Goal: Communication & Community: Share content

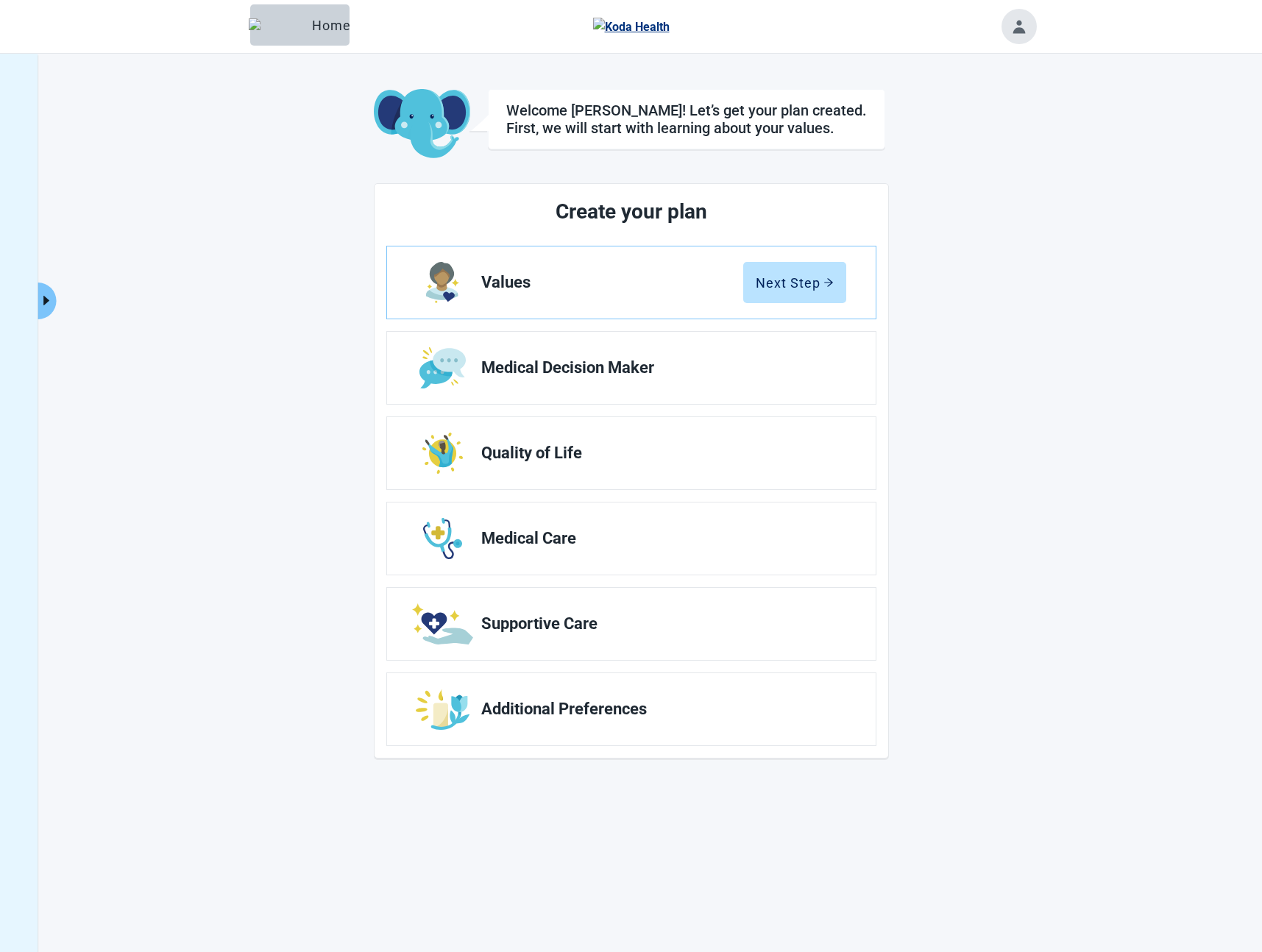
click at [50, 307] on icon "caret-right" at bounding box center [46, 300] width 14 height 14
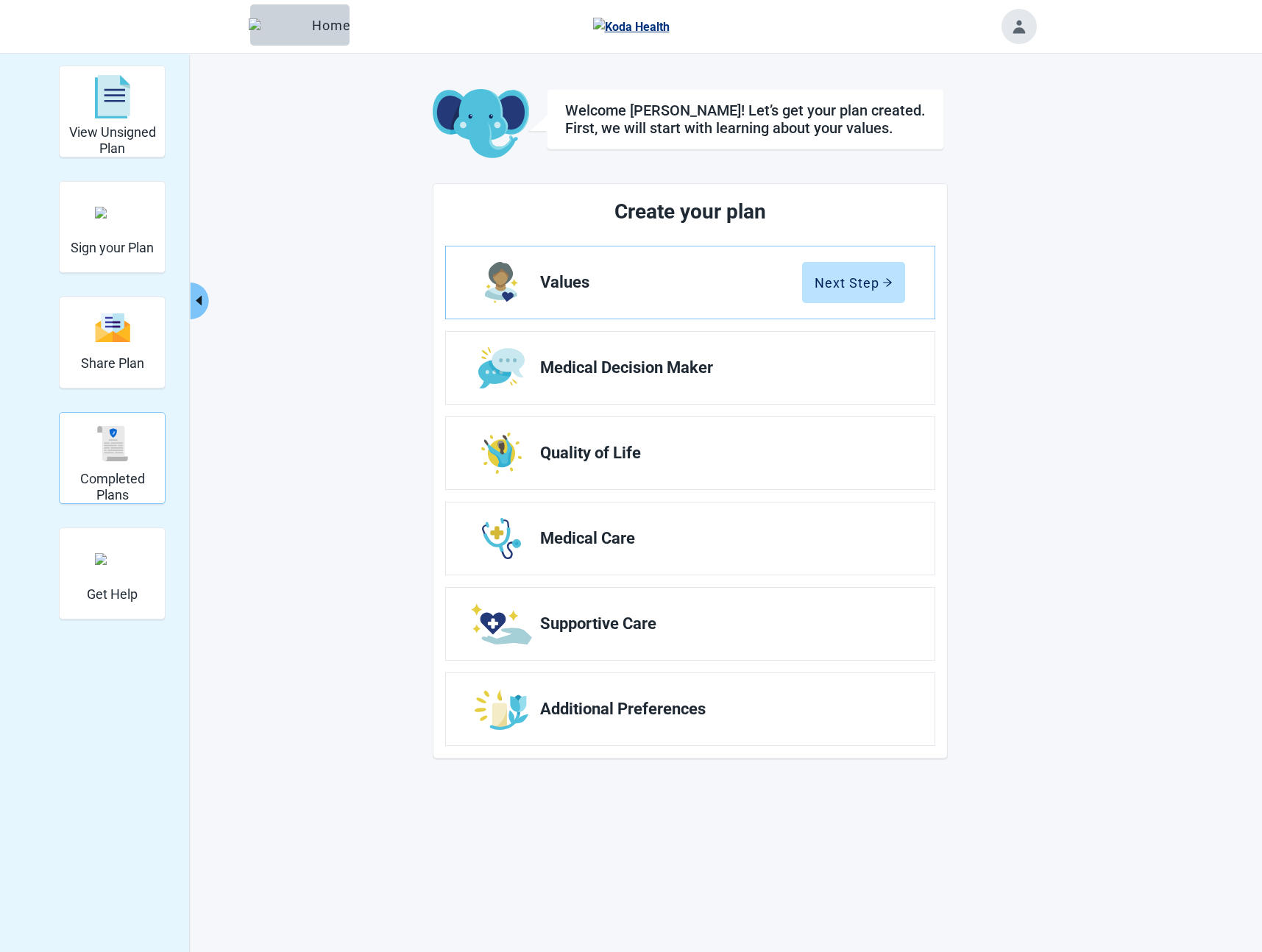
click at [106, 433] on img "Completed Plans" at bounding box center [113, 444] width 36 height 36
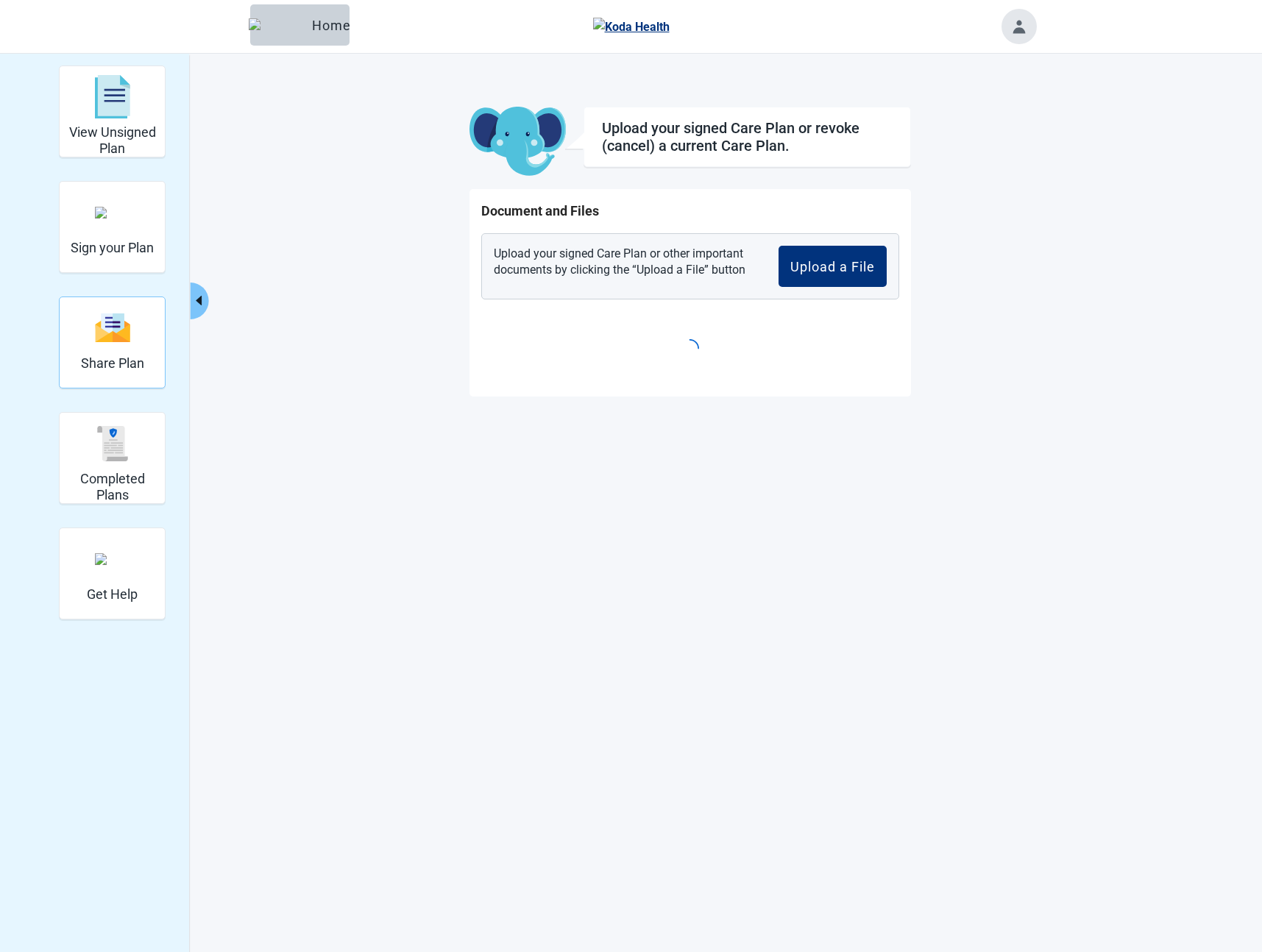
click at [114, 334] on img "Share Plan" at bounding box center [113, 327] width 36 height 32
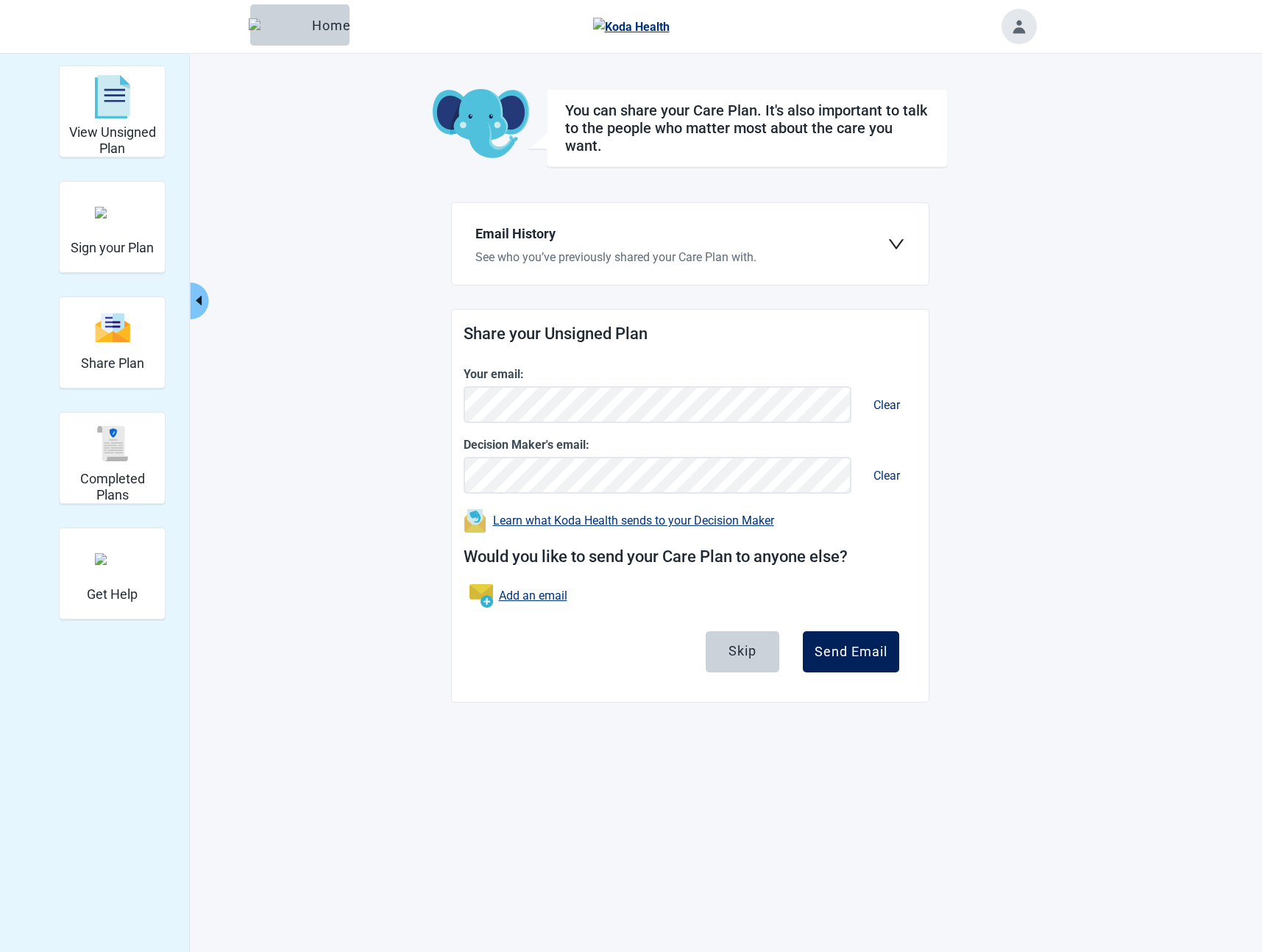
click at [822, 647] on div "Send Email" at bounding box center [851, 652] width 73 height 15
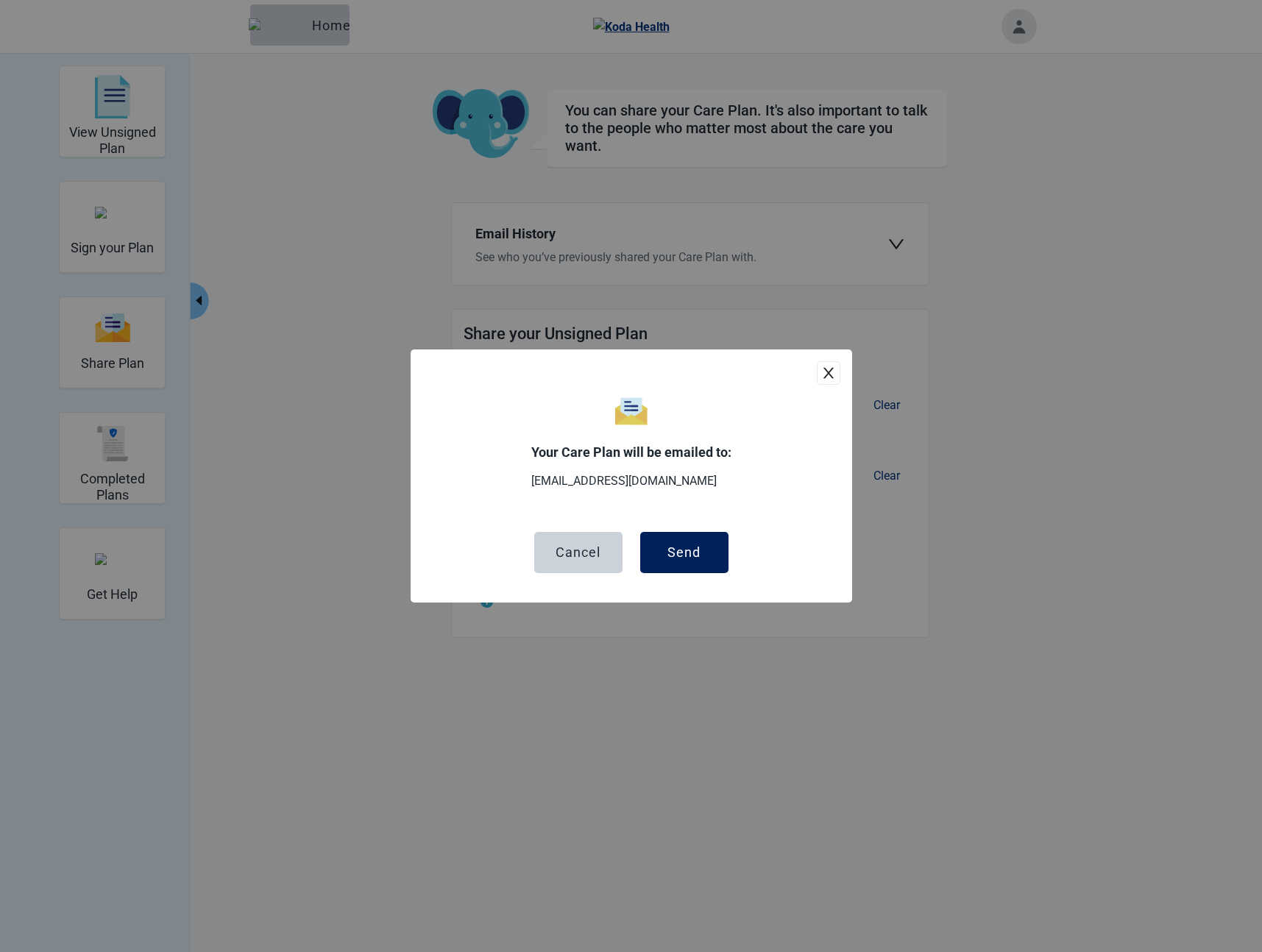
click at [690, 552] on div "Send" at bounding box center [683, 553] width 33 height 15
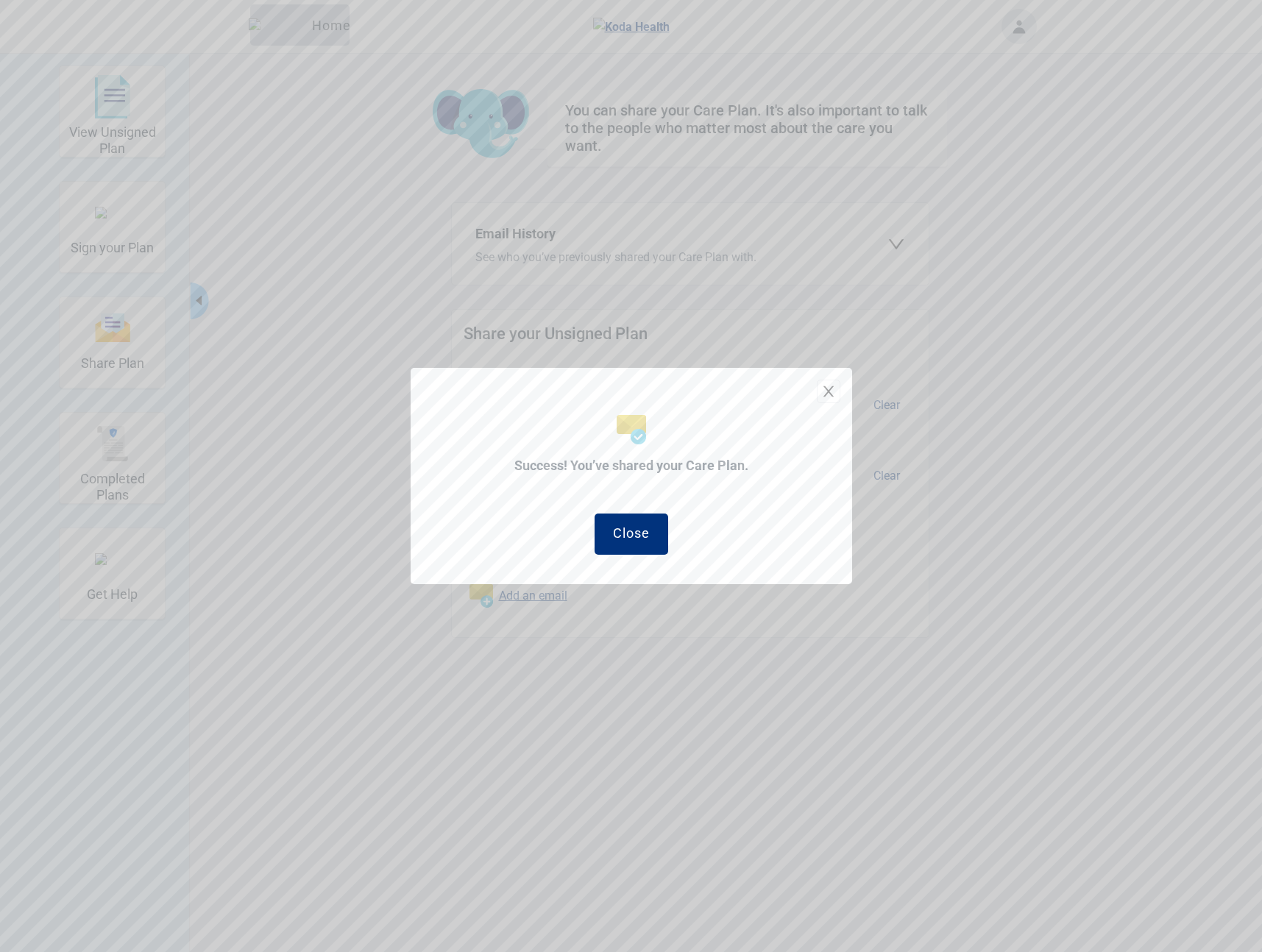
click at [825, 386] on icon "close" at bounding box center [829, 391] width 15 height 15
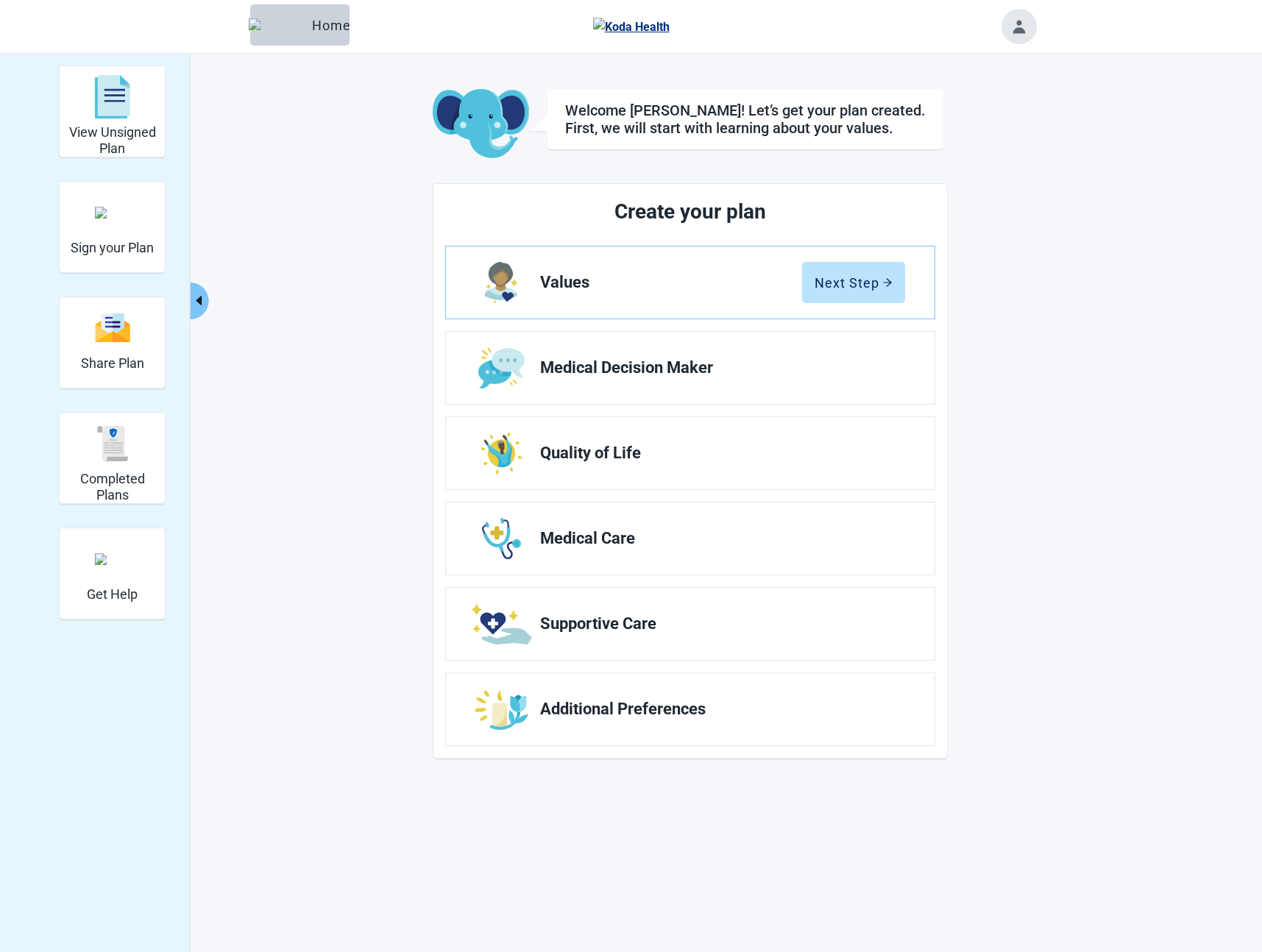
click at [1032, 28] on button "Toggle account menu" at bounding box center [1019, 27] width 36 height 36
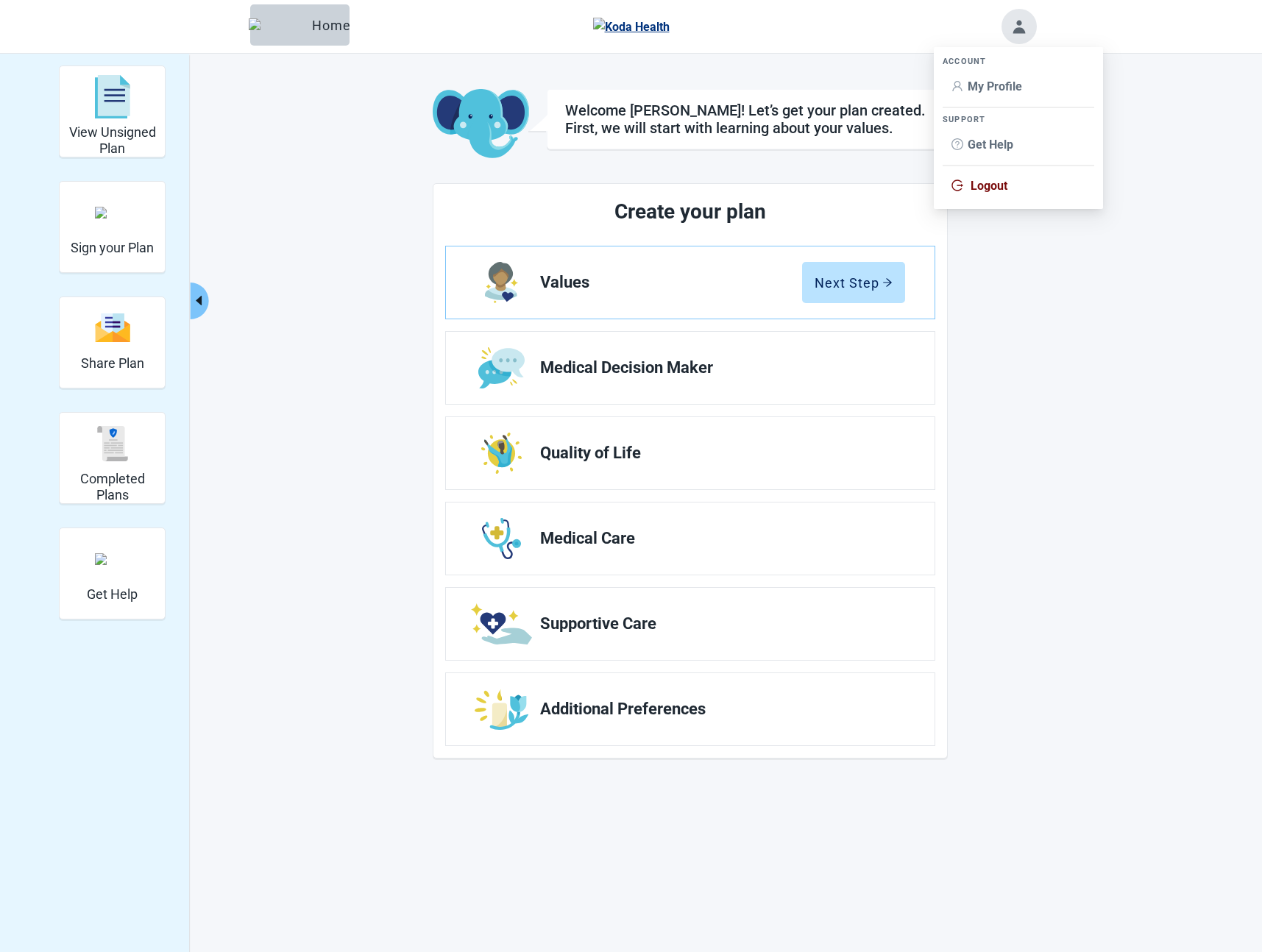
click at [1002, 87] on span "My Profile" at bounding box center [994, 86] width 54 height 14
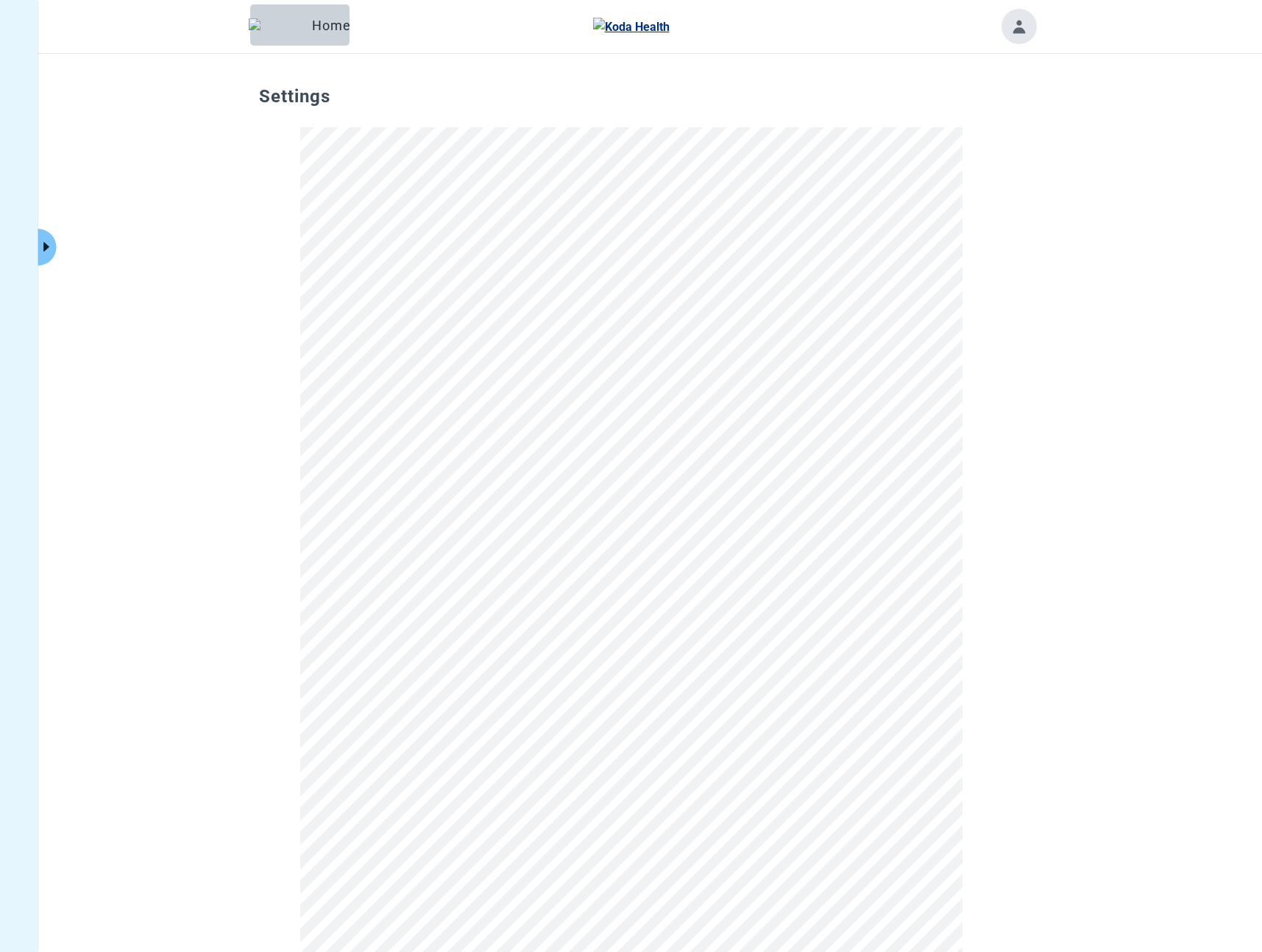
click at [179, 368] on div "Settings" at bounding box center [631, 765] width 1262 height 1423
click at [50, 252] on icon "caret-right" at bounding box center [46, 247] width 14 height 14
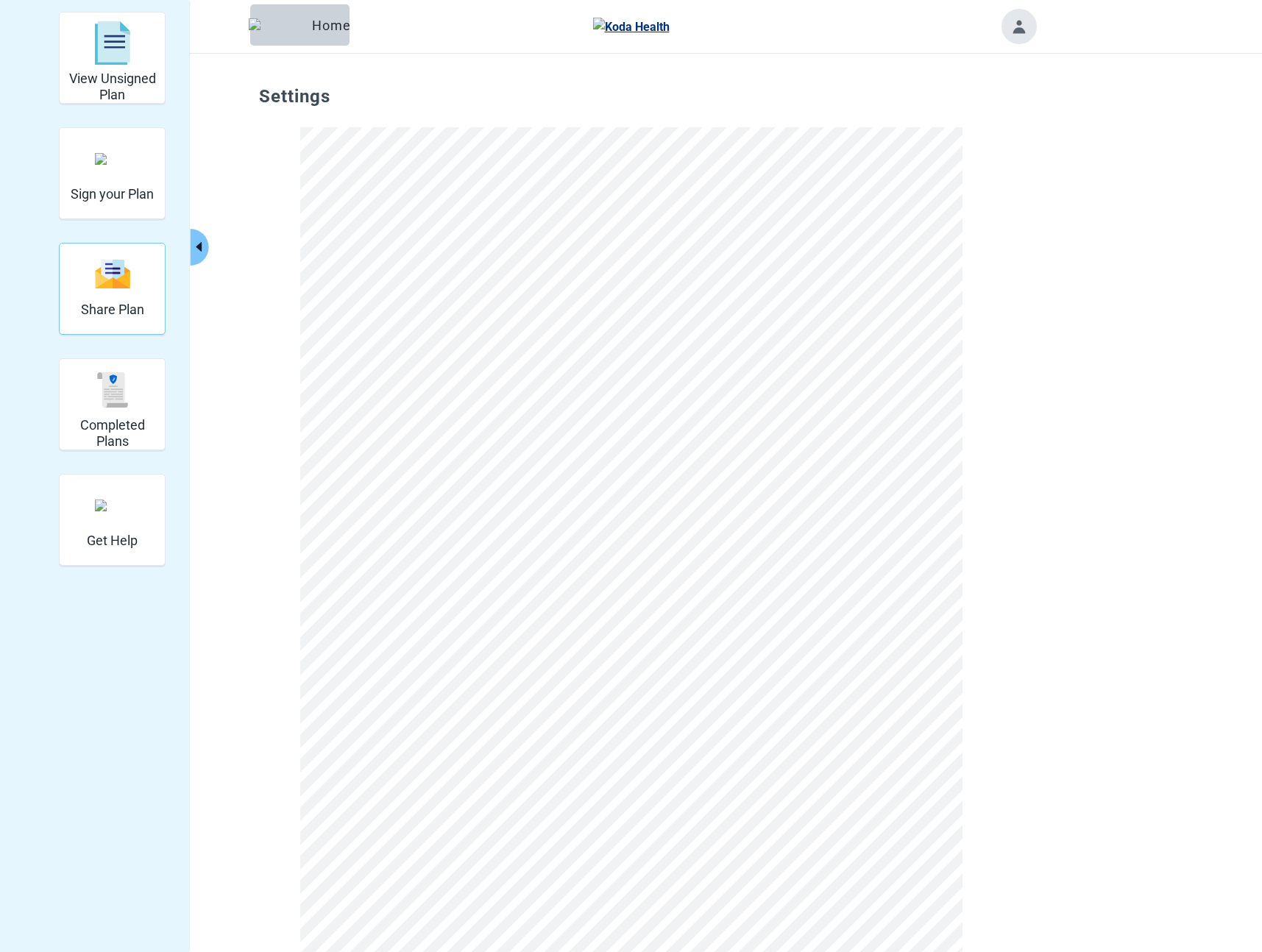
click at [130, 300] on div "Share Plan" at bounding box center [113, 274] width 63 height 55
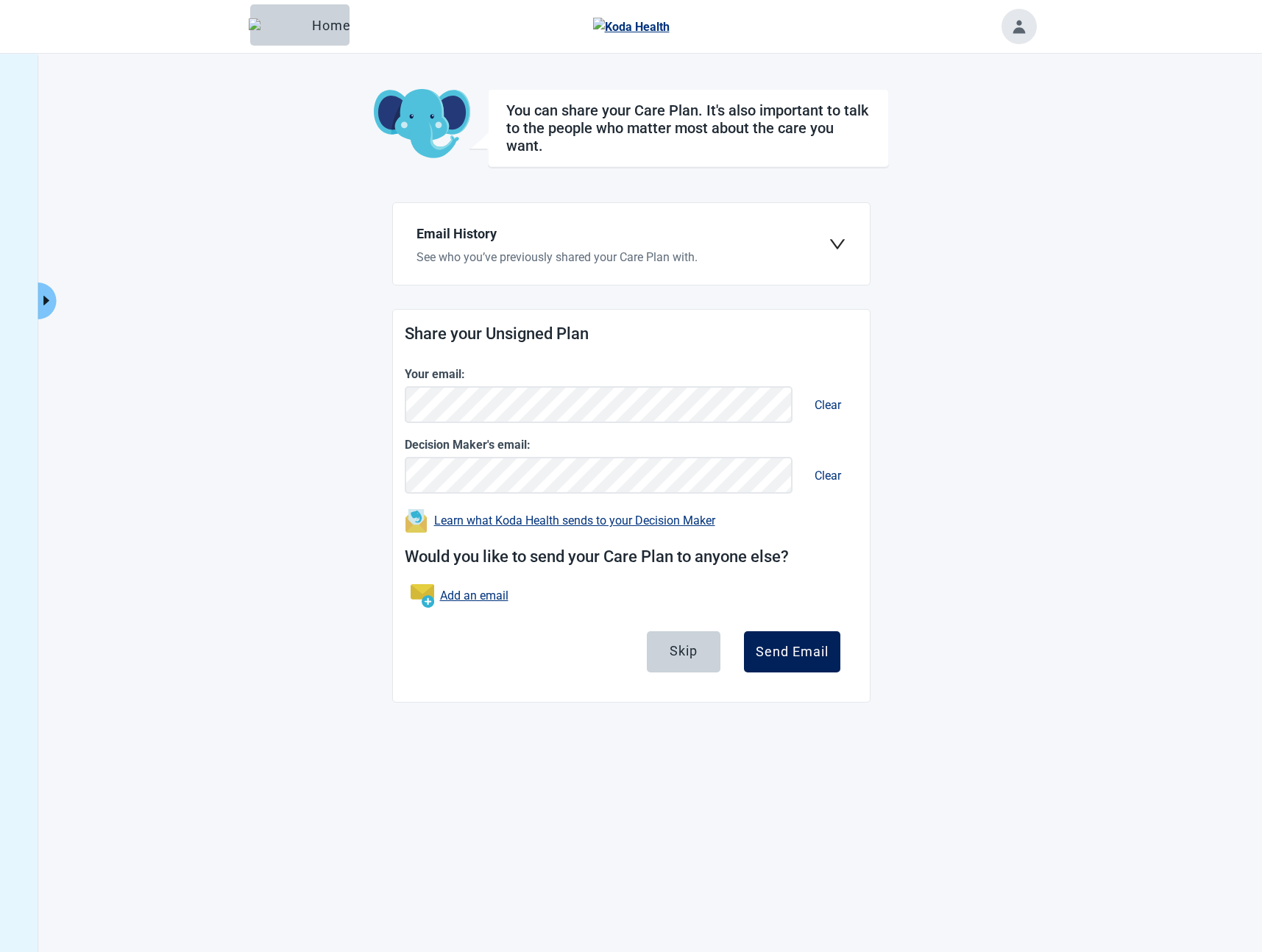
click at [780, 651] on div "Send Email" at bounding box center [792, 652] width 73 height 15
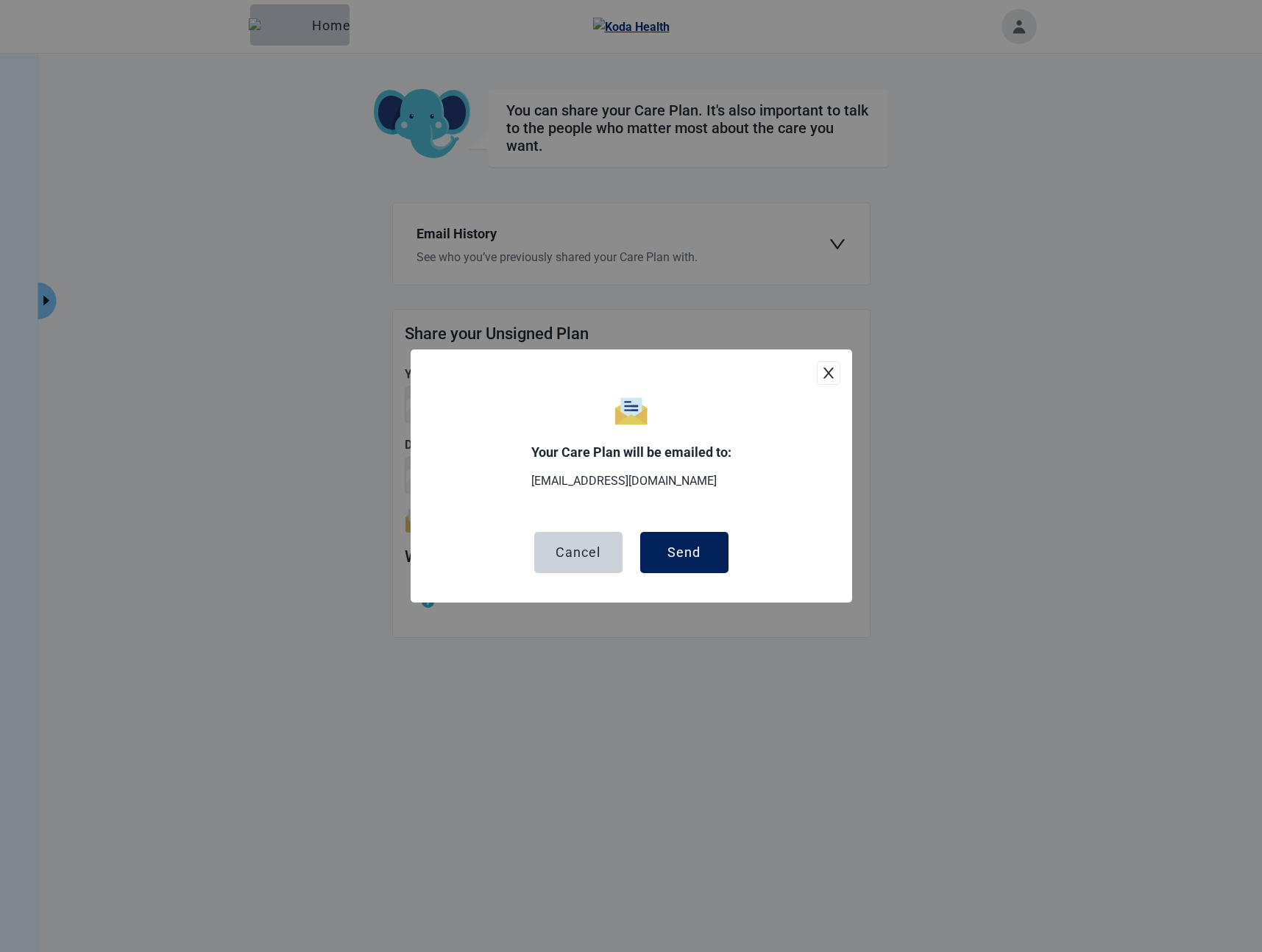
click at [704, 555] on button "Send" at bounding box center [684, 552] width 88 height 41
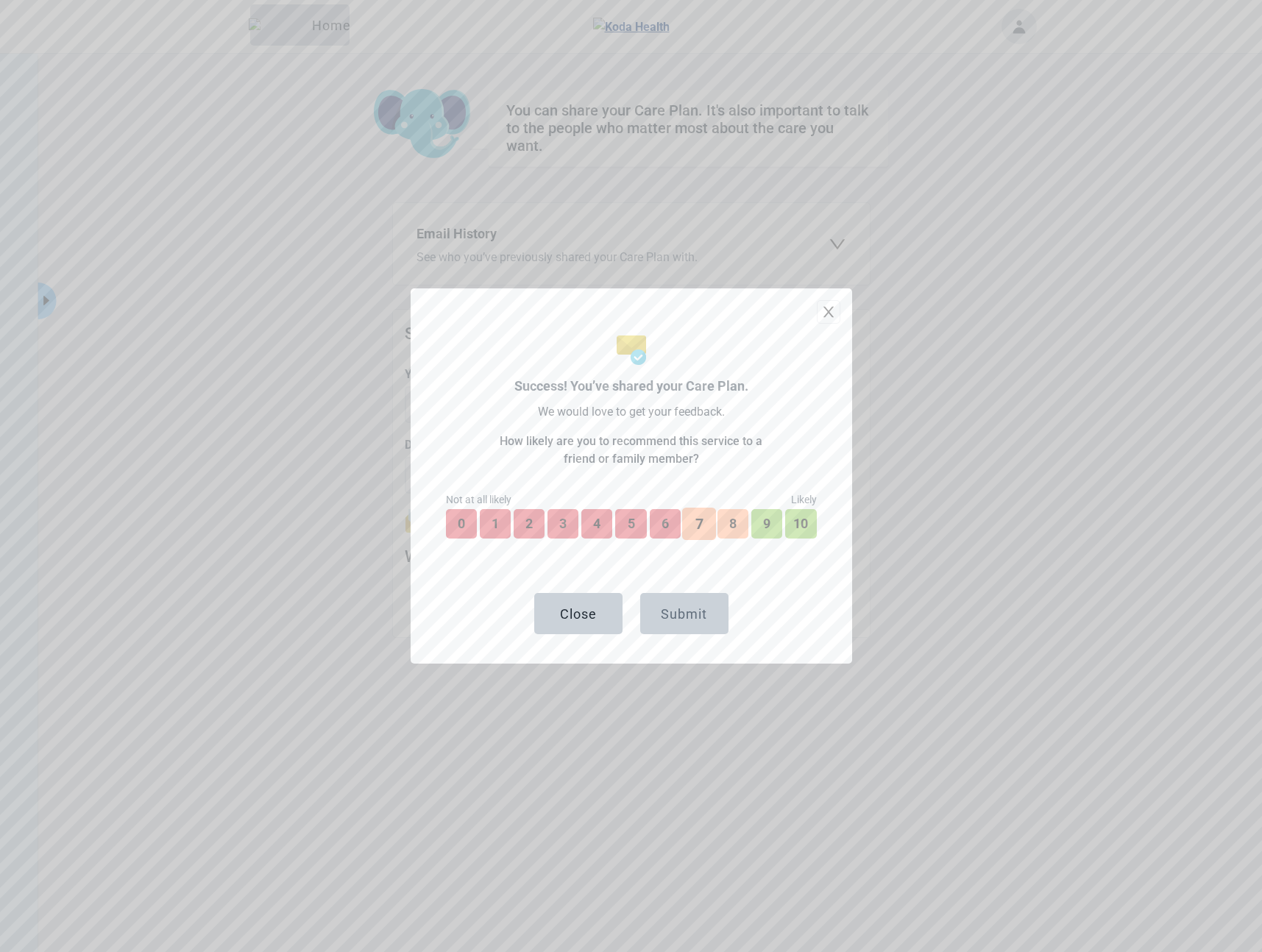
click at [704, 529] on button "7" at bounding box center [699, 524] width 34 height 32
click at [669, 524] on button "6" at bounding box center [665, 524] width 34 height 32
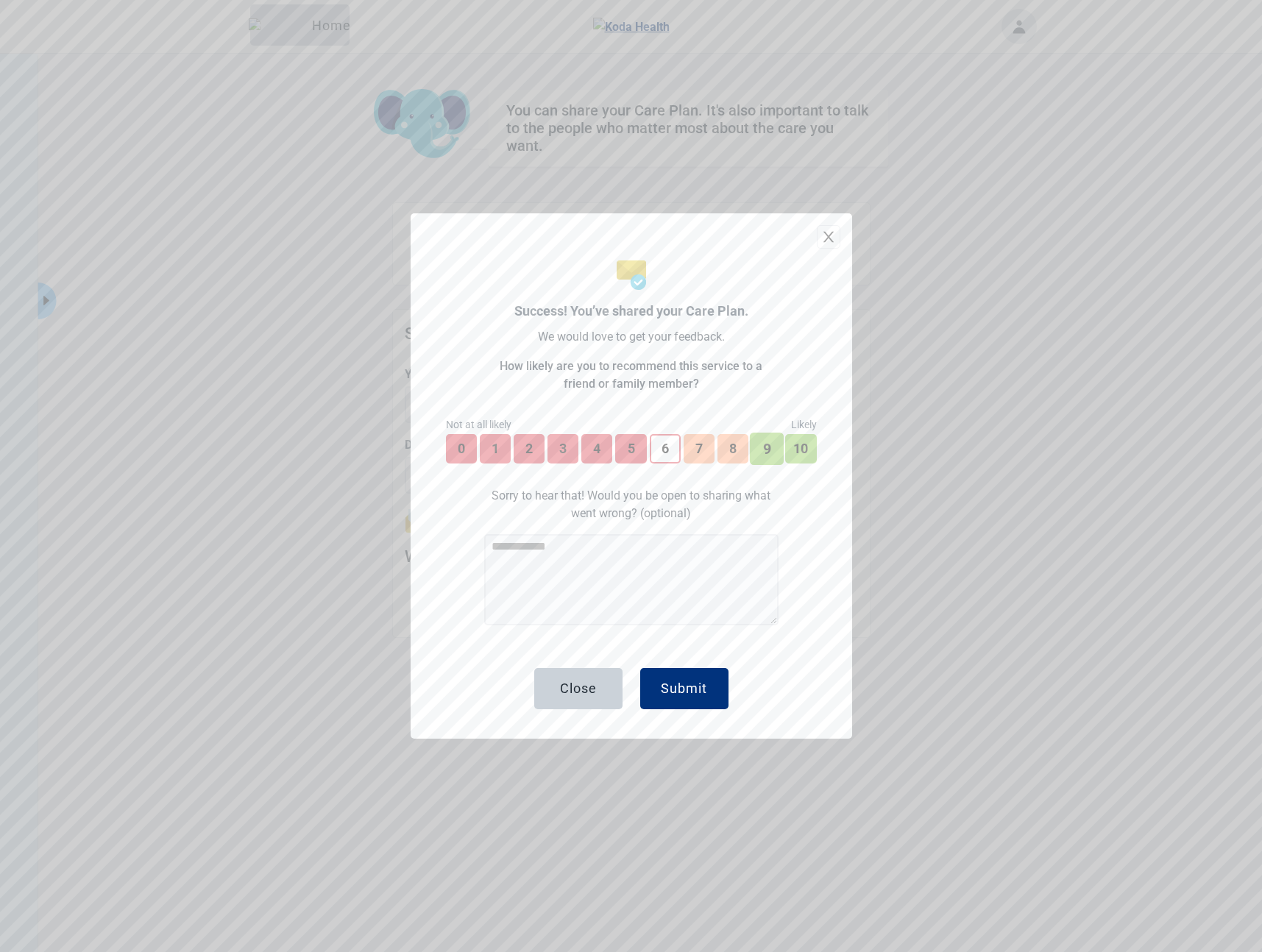
click at [767, 454] on button "9" at bounding box center [767, 449] width 34 height 32
click at [733, 452] on button "8" at bounding box center [733, 449] width 34 height 32
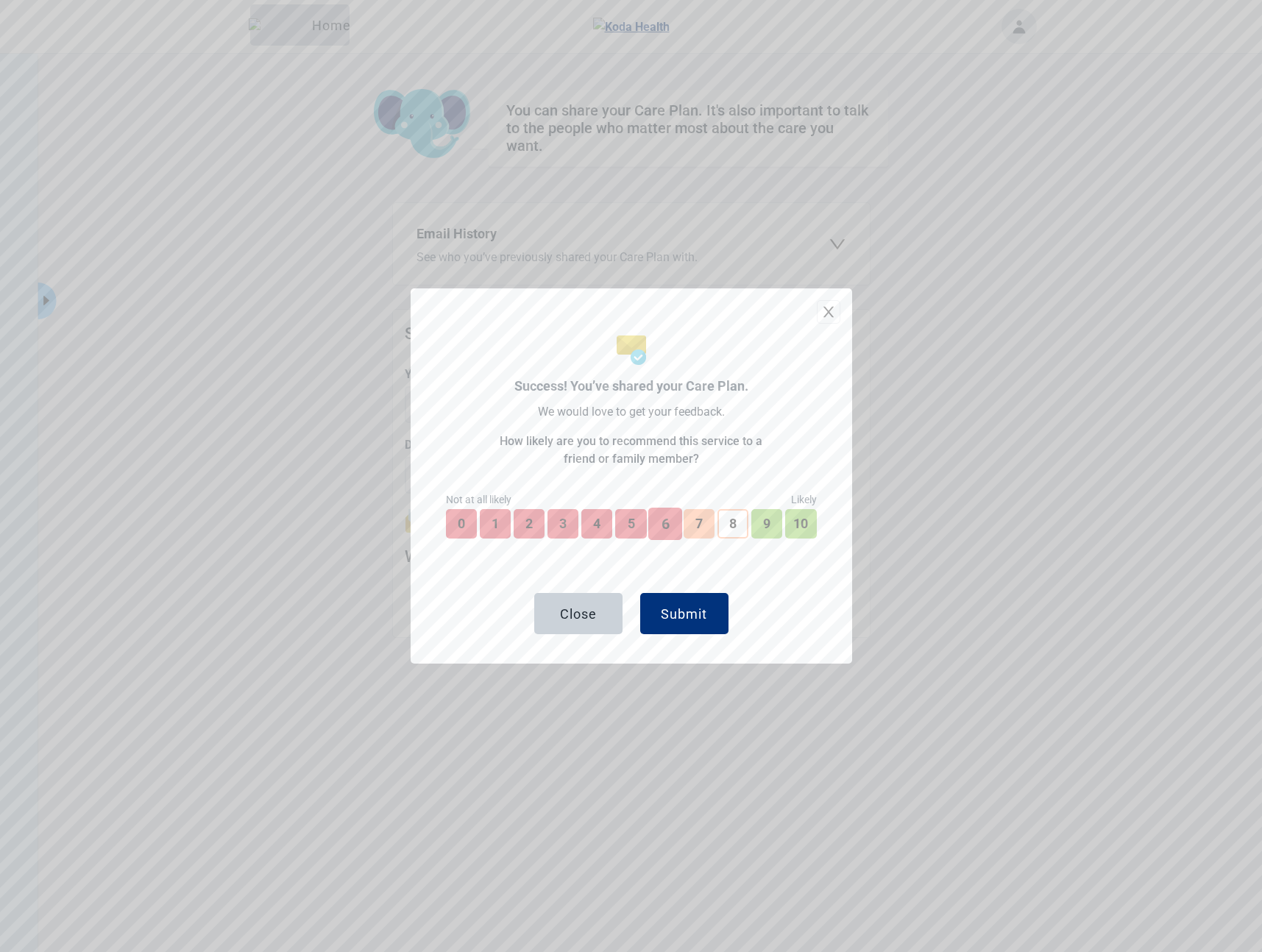
click at [661, 523] on button "6" at bounding box center [665, 524] width 34 height 32
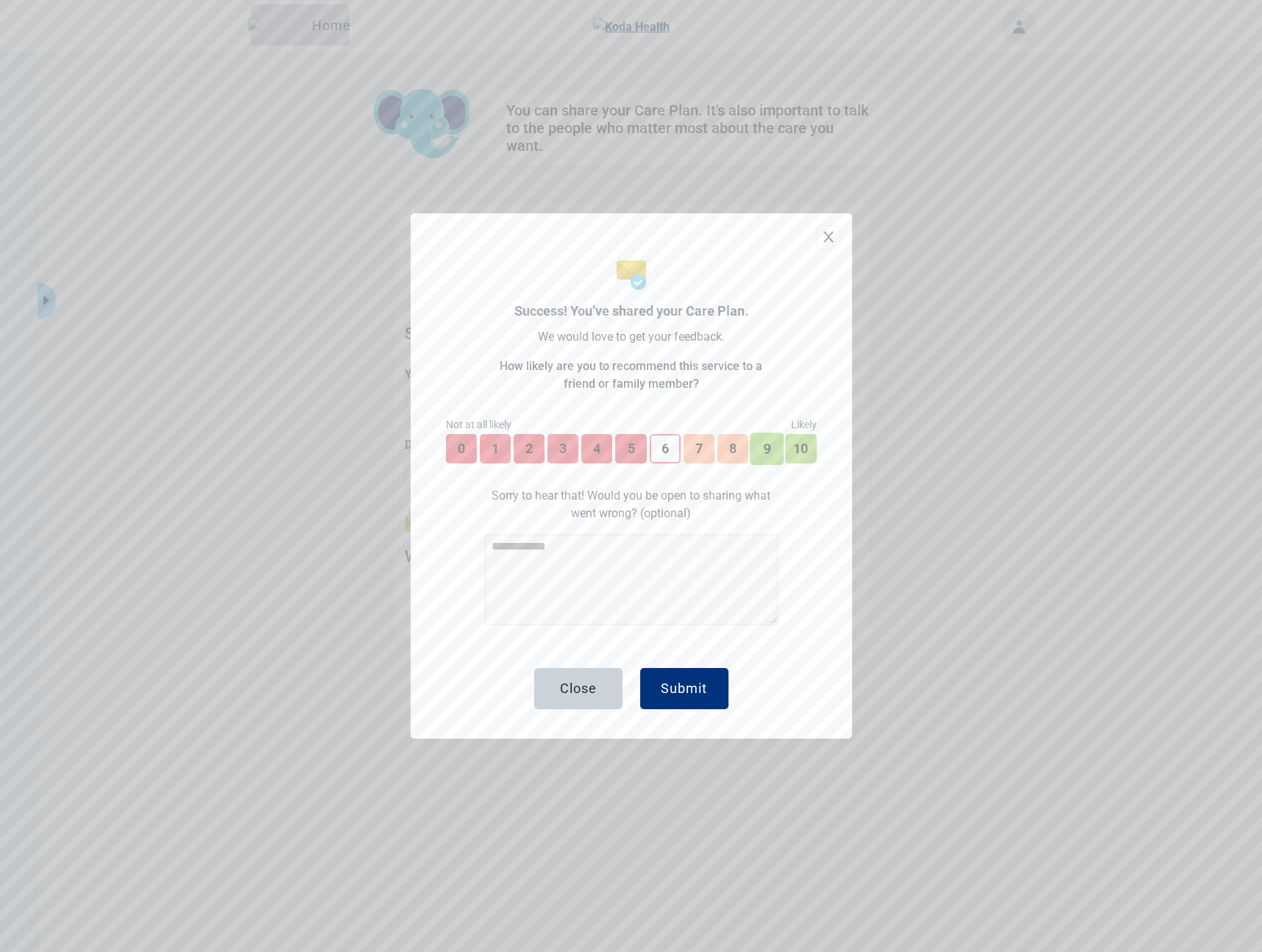
click at [760, 449] on button "9" at bounding box center [767, 449] width 34 height 32
click at [736, 448] on button "8" at bounding box center [733, 449] width 34 height 32
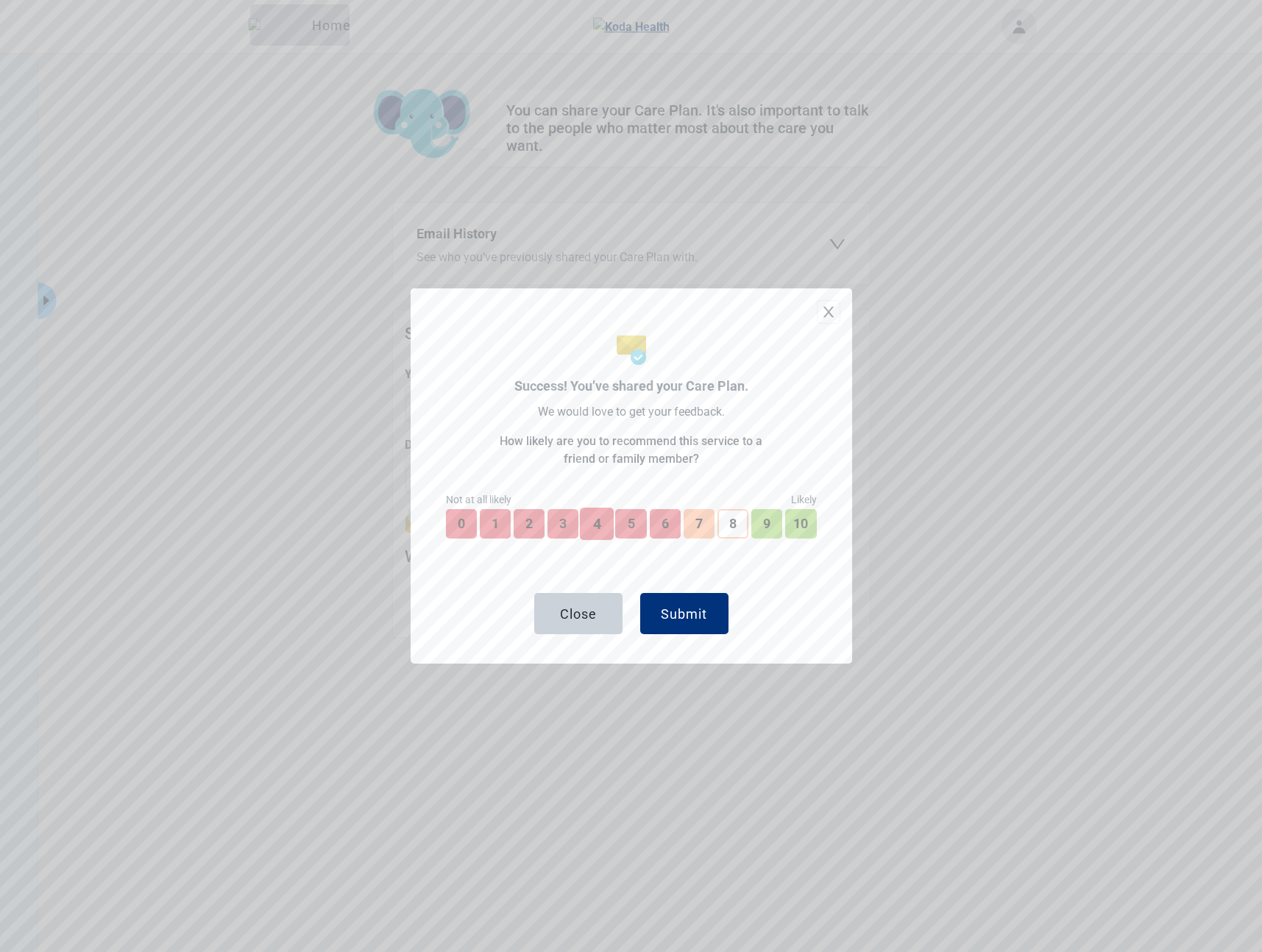
click at [604, 522] on button "4" at bounding box center [597, 524] width 34 height 32
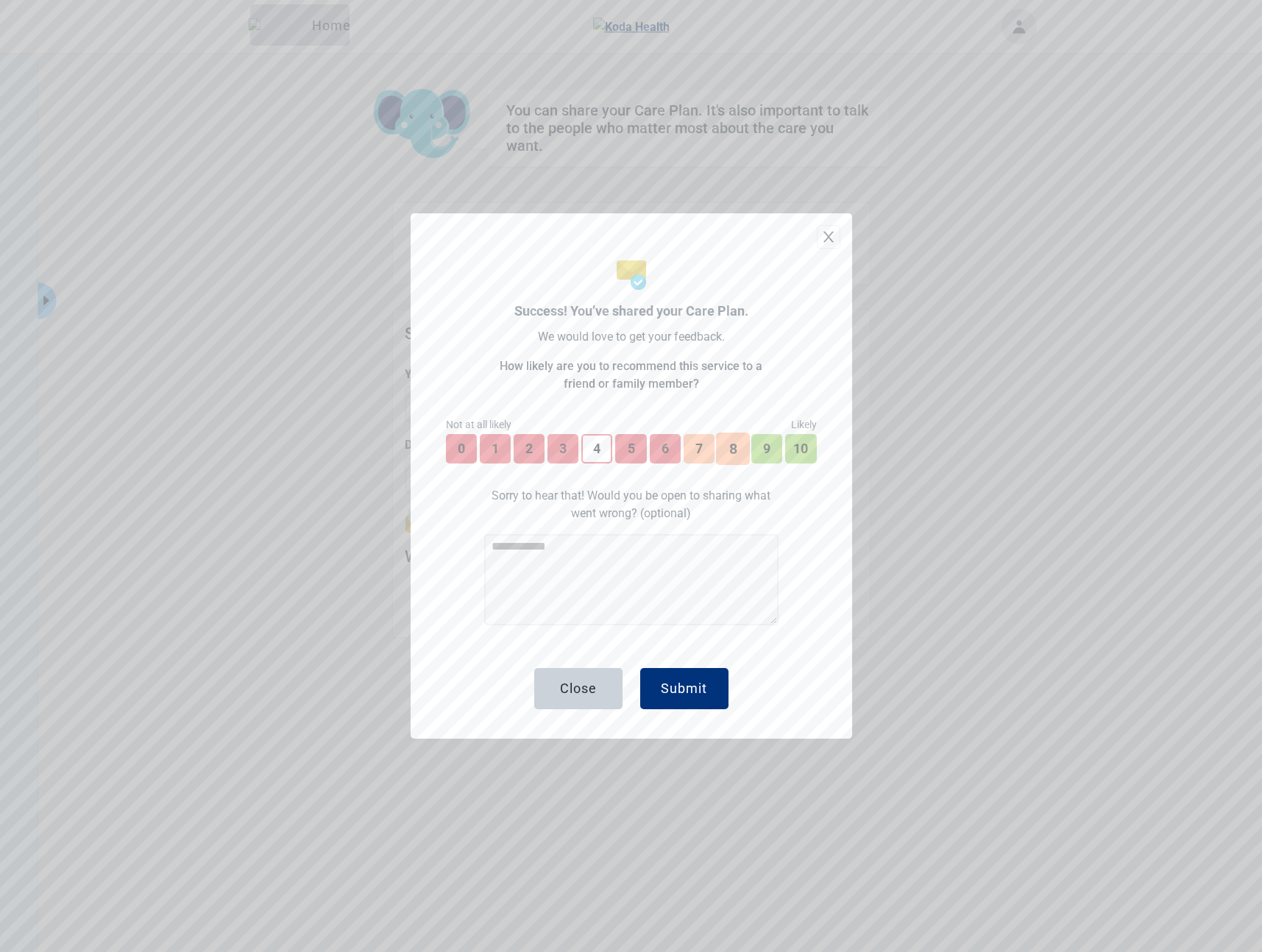
click at [726, 455] on button "8" at bounding box center [733, 449] width 34 height 32
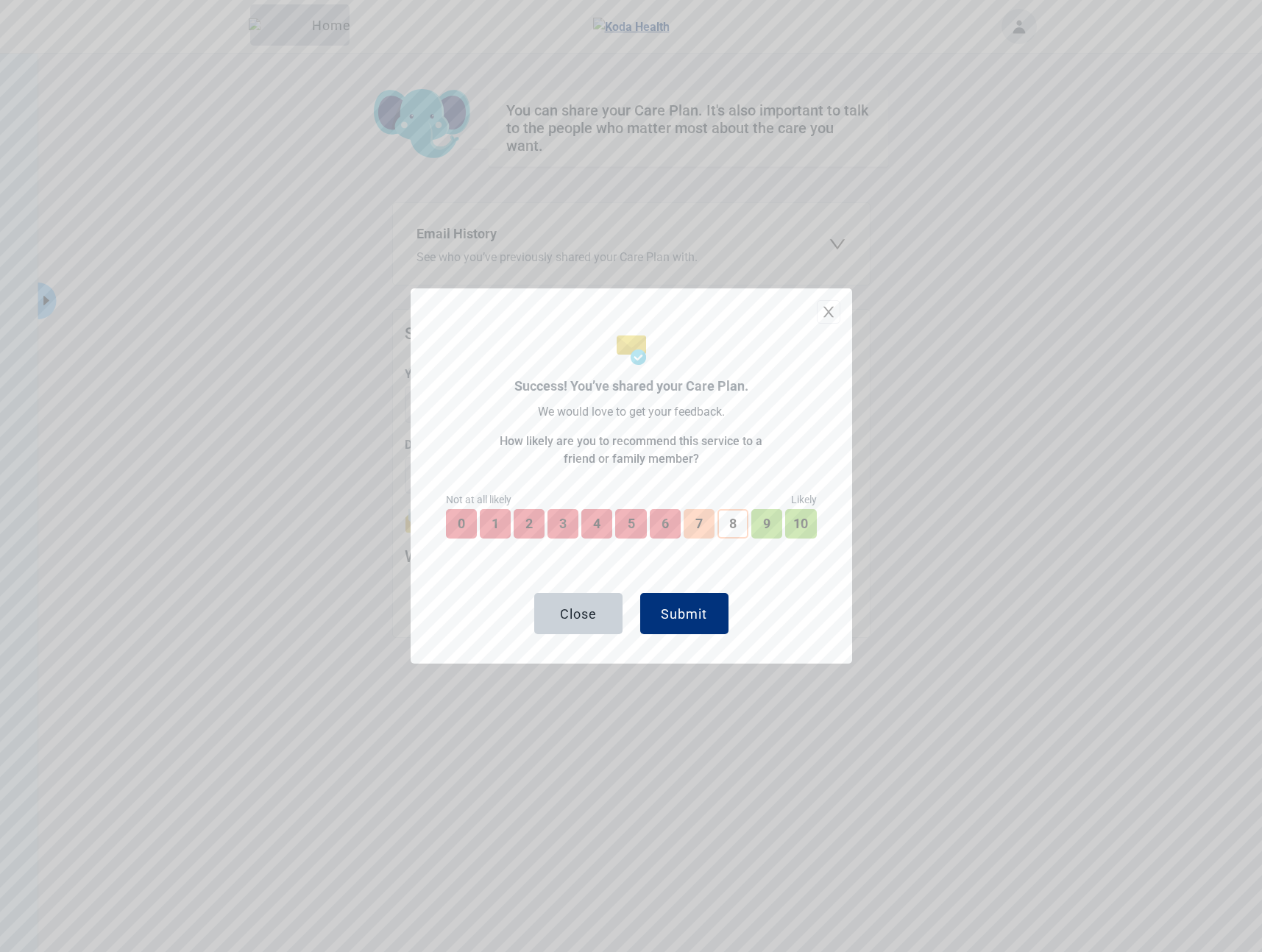
click at [694, 588] on div "Close Submit" at bounding box center [631, 595] width 371 height 78
click at [690, 610] on div "Submit" at bounding box center [683, 614] width 46 height 15
